Goal: Information Seeking & Learning: Learn about a topic

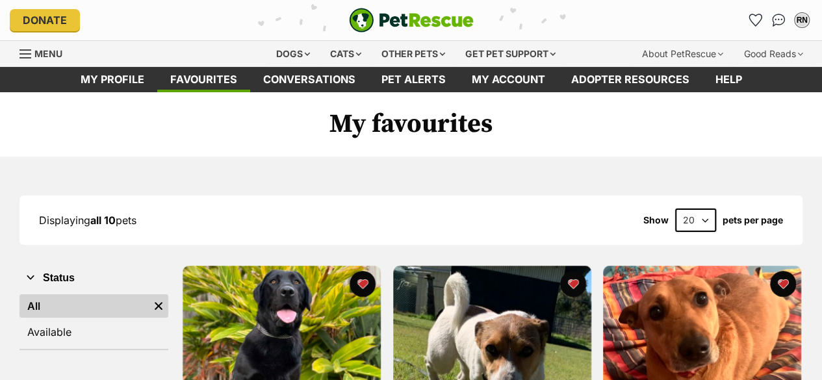
click at [287, 56] on div "Dogs" at bounding box center [293, 54] width 52 height 26
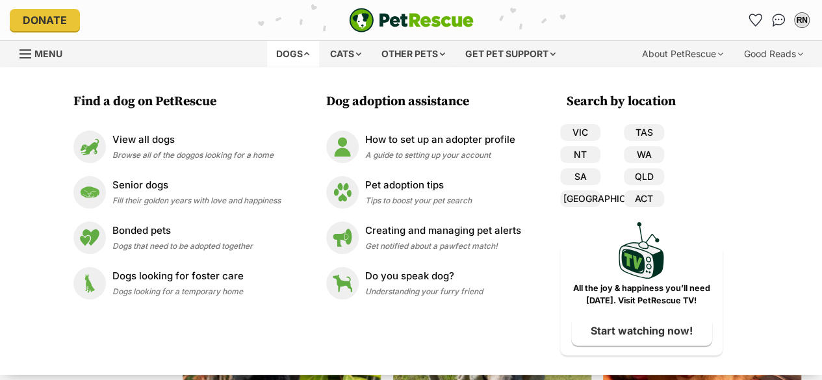
click at [123, 146] on p "View all dogs" at bounding box center [192, 139] width 161 height 15
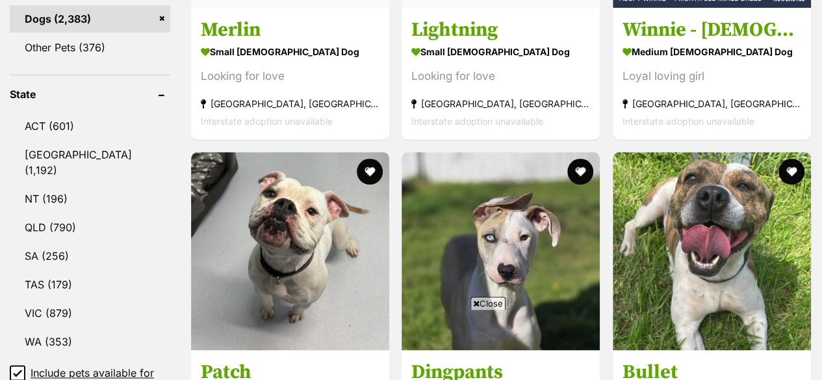
scroll to position [660, 0]
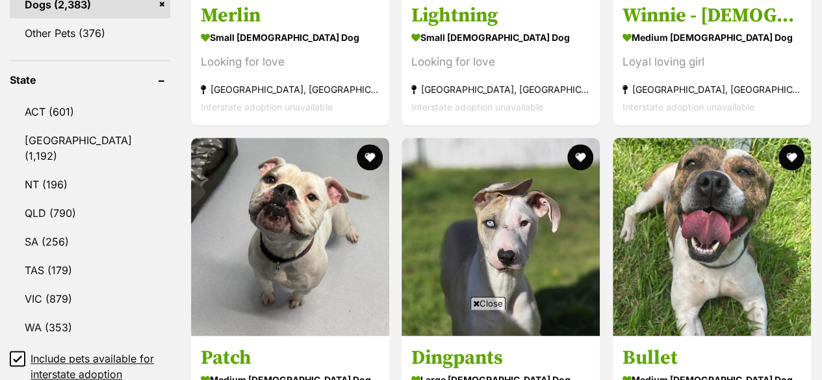
click at [58, 285] on link "VIC (879)" at bounding box center [90, 298] width 160 height 27
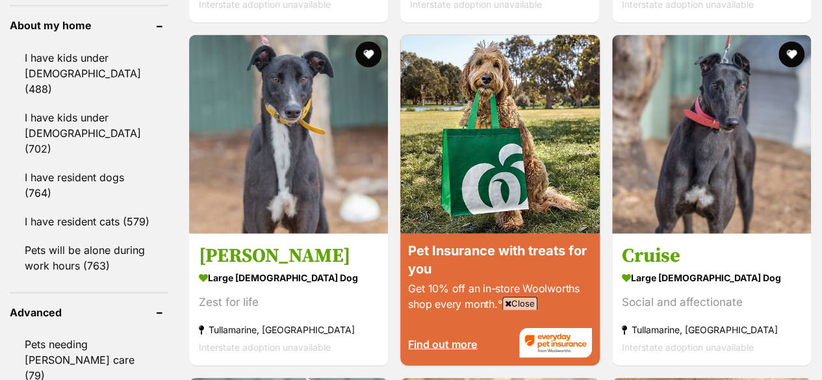
click at [97, 208] on link "I have resident cats (579)" at bounding box center [89, 221] width 158 height 27
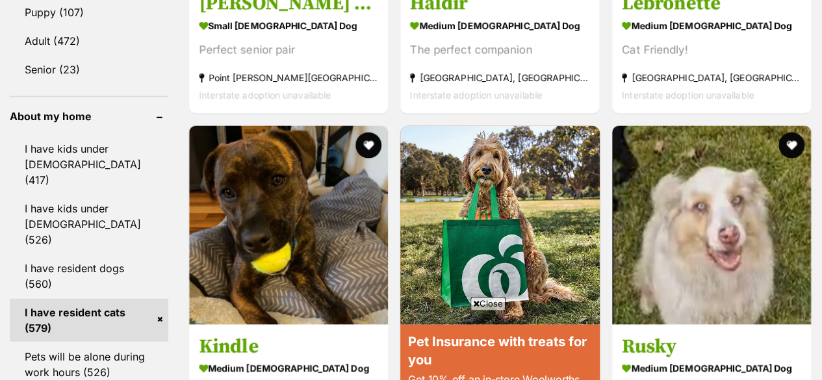
scroll to position [1486, 0]
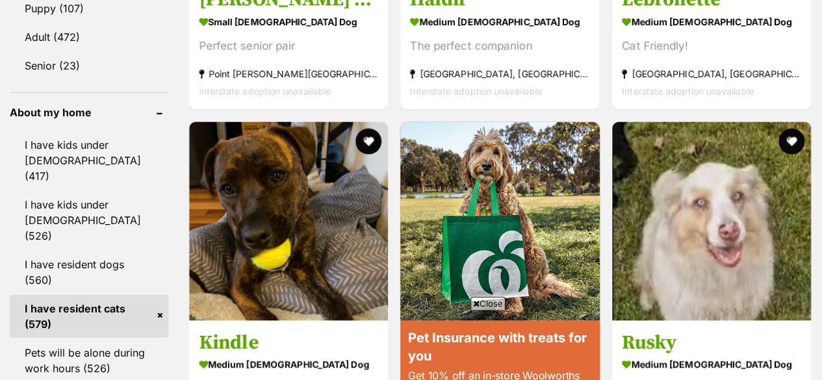
click at [95, 251] on link "I have resident dogs (560)" at bounding box center [89, 272] width 158 height 43
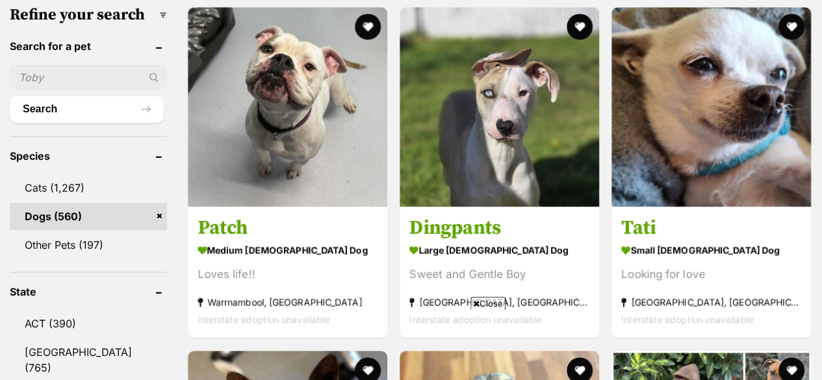
scroll to position [429, 0]
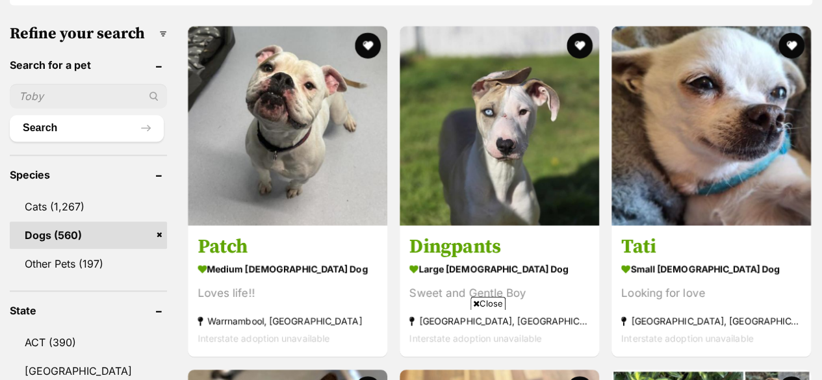
click at [653, 235] on h3 "Tati" at bounding box center [711, 247] width 180 height 25
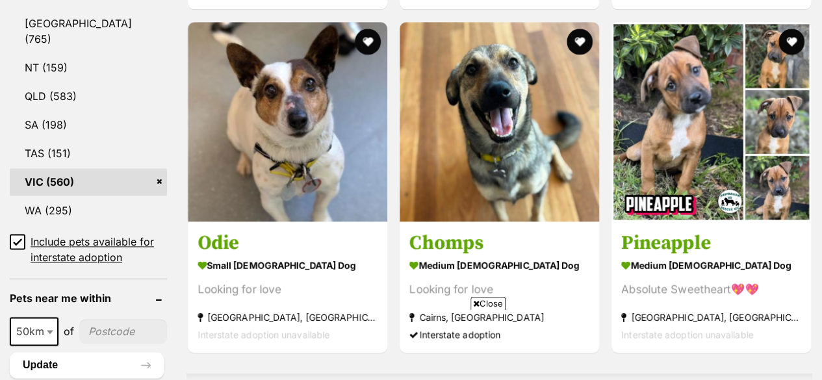
scroll to position [785, 0]
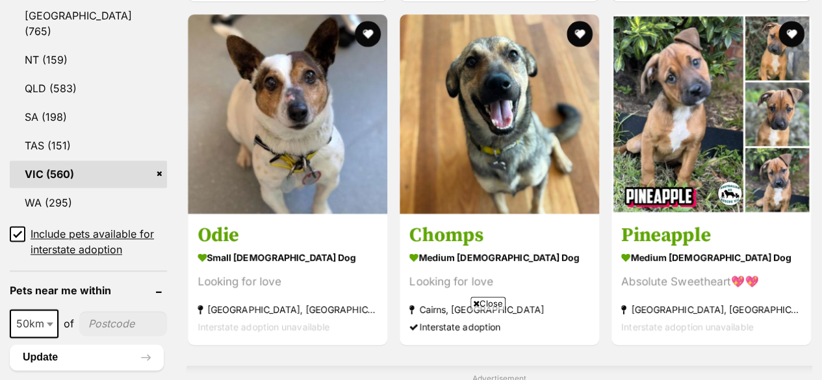
click at [229, 223] on h3 "Odie" at bounding box center [287, 235] width 180 height 25
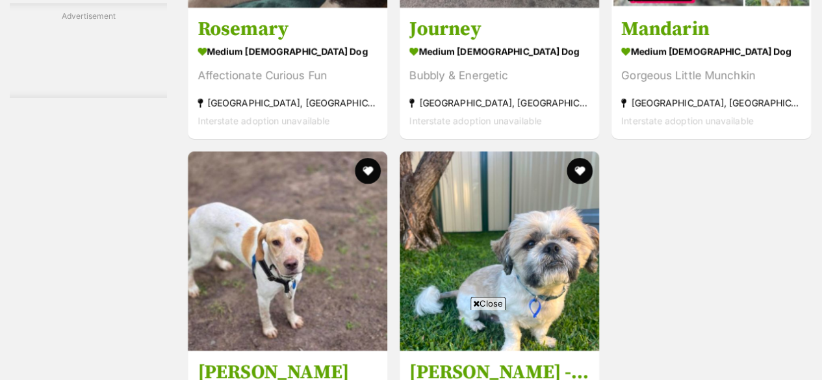
scroll to position [2690, 0]
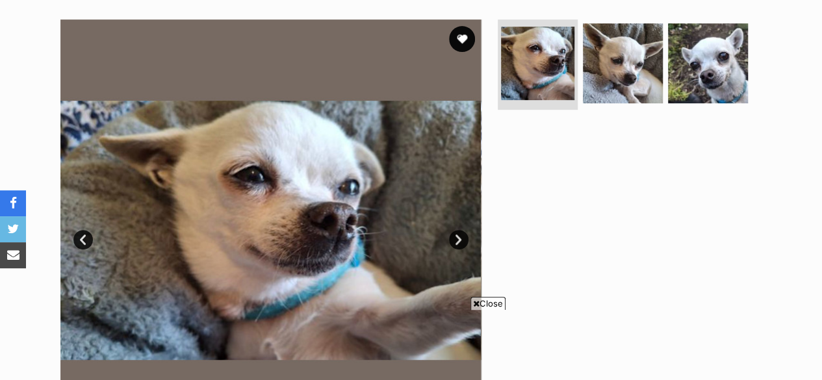
scroll to position [268, 0]
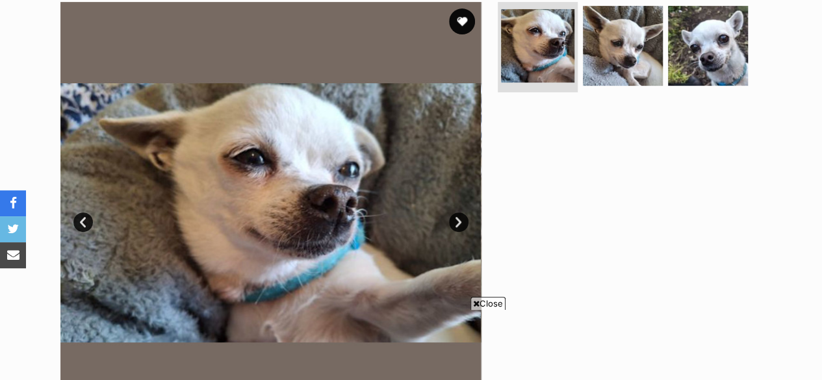
click at [630, 49] on img at bounding box center [623, 46] width 80 height 80
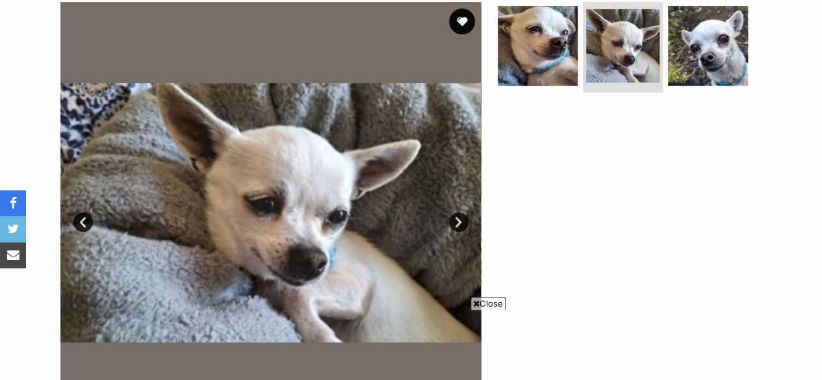
click at [707, 31] on img at bounding box center [708, 46] width 80 height 80
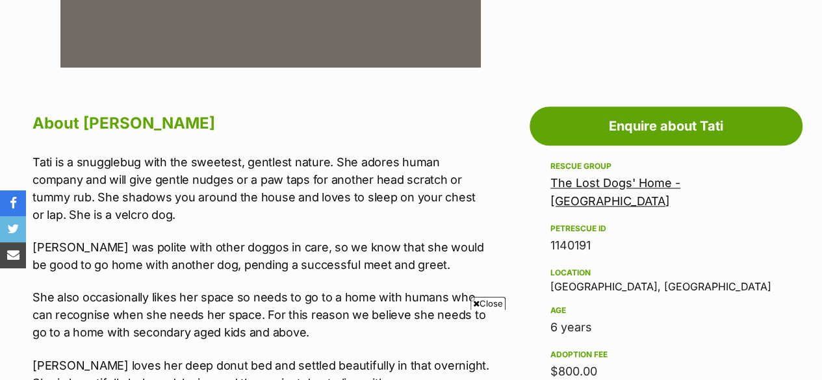
scroll to position [666, 0]
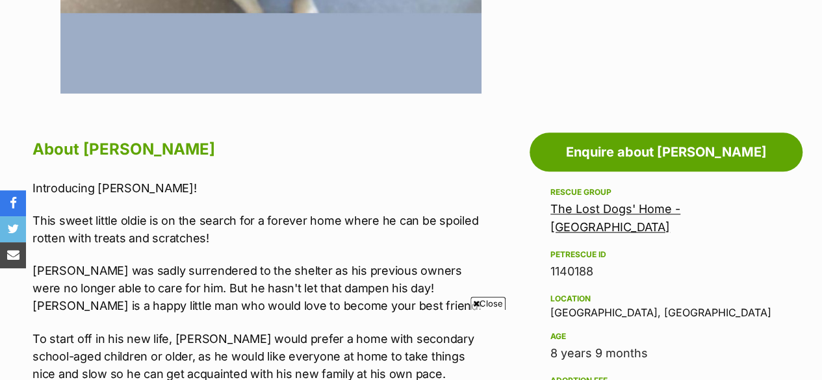
scroll to position [666, 0]
